Goal: Task Accomplishment & Management: Use online tool/utility

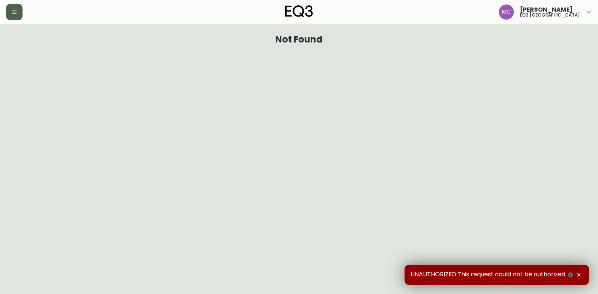
click at [15, 11] on icon "button" at bounding box center [14, 12] width 6 height 6
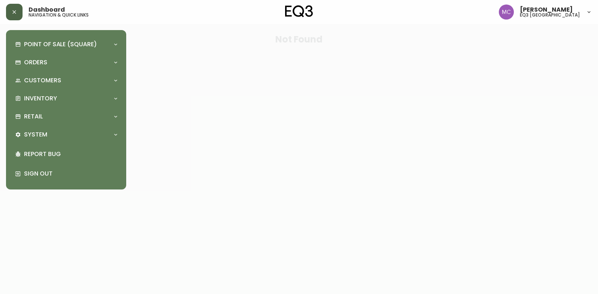
click at [34, 90] on div "Point of Sale (Square) Payments Virtual Terminal Transactions Search Terminals …" at bounding box center [66, 109] width 108 height 147
click at [34, 93] on div "Inventory" at bounding box center [66, 98] width 108 height 17
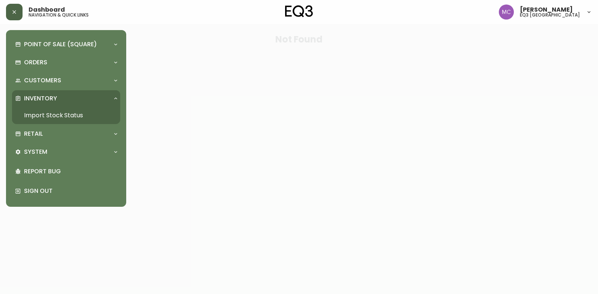
click at [51, 116] on link "Import Stock Status" at bounding box center [66, 115] width 108 height 17
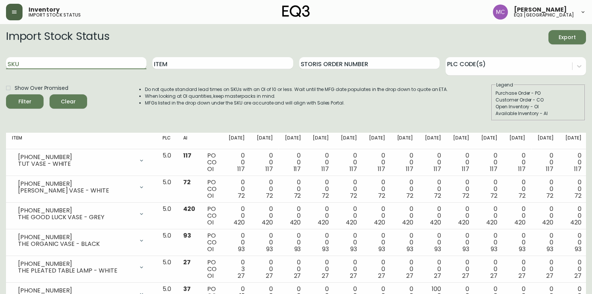
click at [73, 62] on input "SKU" at bounding box center [76, 63] width 140 height 12
paste input "[PHONE_NUMBER]"
type input "[PHONE_NUMBER]"
click at [6, 94] on button "Filter" at bounding box center [25, 101] width 38 height 14
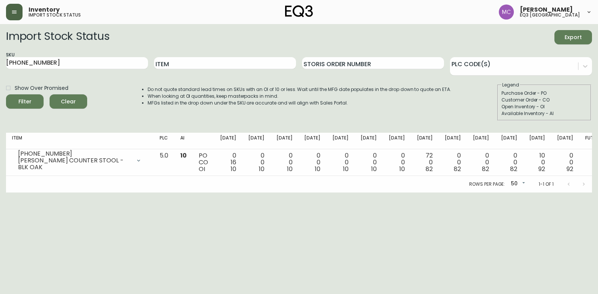
click at [0, 192] on html "Inventory import stock status [PERSON_NAME] eq3 [GEOGRAPHIC_DATA] Import Stock …" at bounding box center [299, 96] width 598 height 192
drag, startPoint x: 44, startPoint y: 61, endPoint x: -2, endPoint y: 63, distance: 45.1
click at [0, 63] on html "Inventory import stock status [PERSON_NAME] eq3 [GEOGRAPHIC_DATA] Import Stock …" at bounding box center [299, 96] width 598 height 192
click at [172, 68] on input "Item" at bounding box center [225, 63] width 142 height 12
type input "kacia"
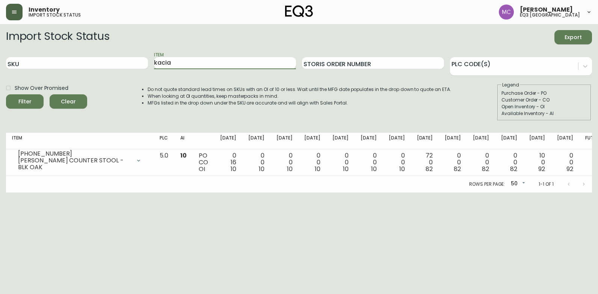
click at [6, 94] on button "Filter" at bounding box center [25, 101] width 38 height 14
